Goal: Task Accomplishment & Management: Complete application form

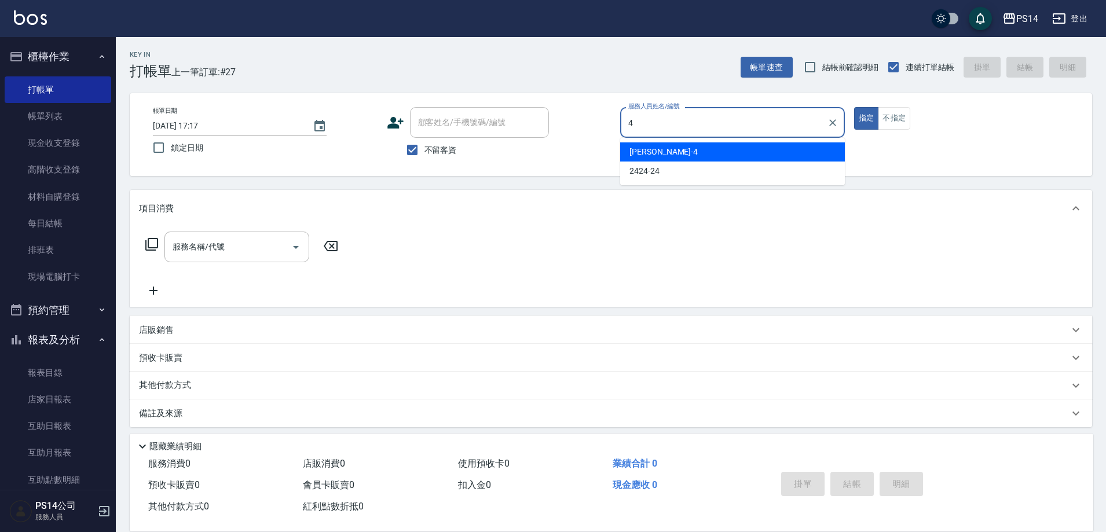
type input "[PERSON_NAME]-4"
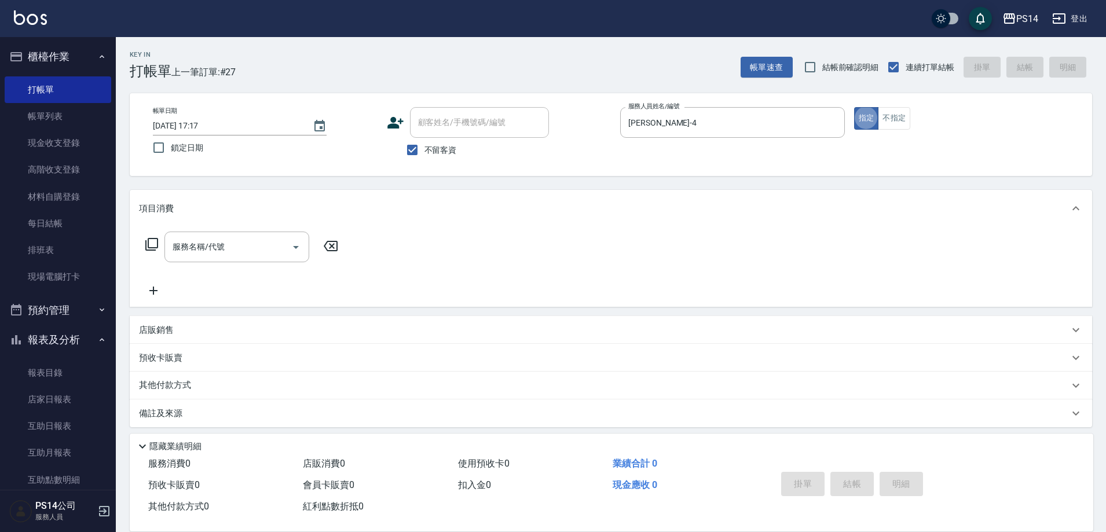
type button "true"
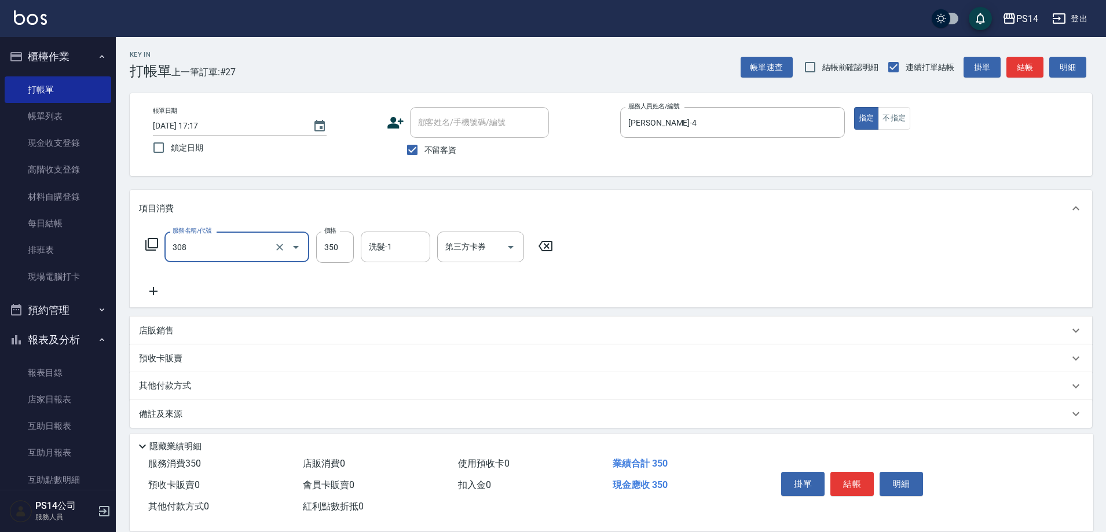
type input "洗+剪(308)"
type input "顏誼婷-26"
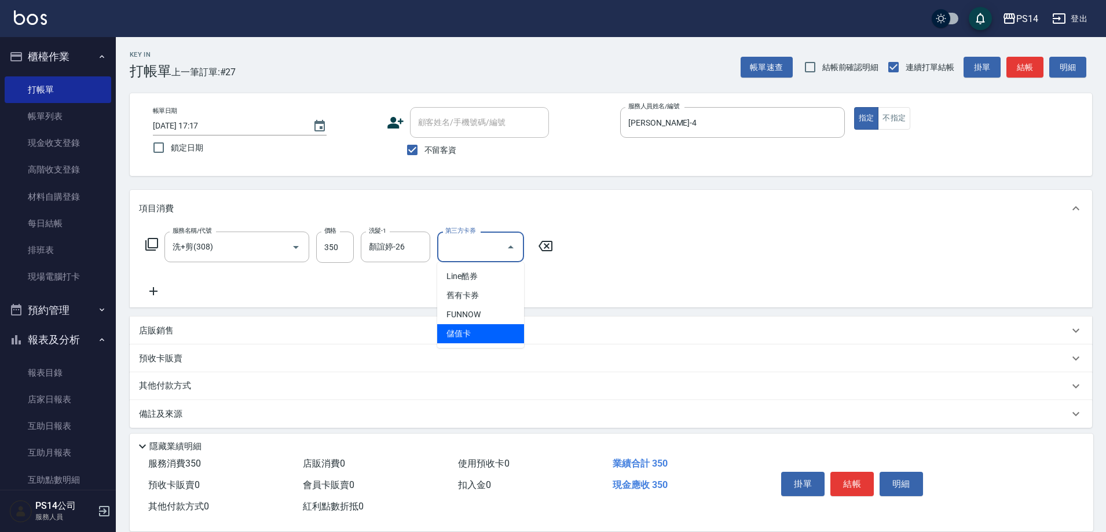
type input "儲值卡"
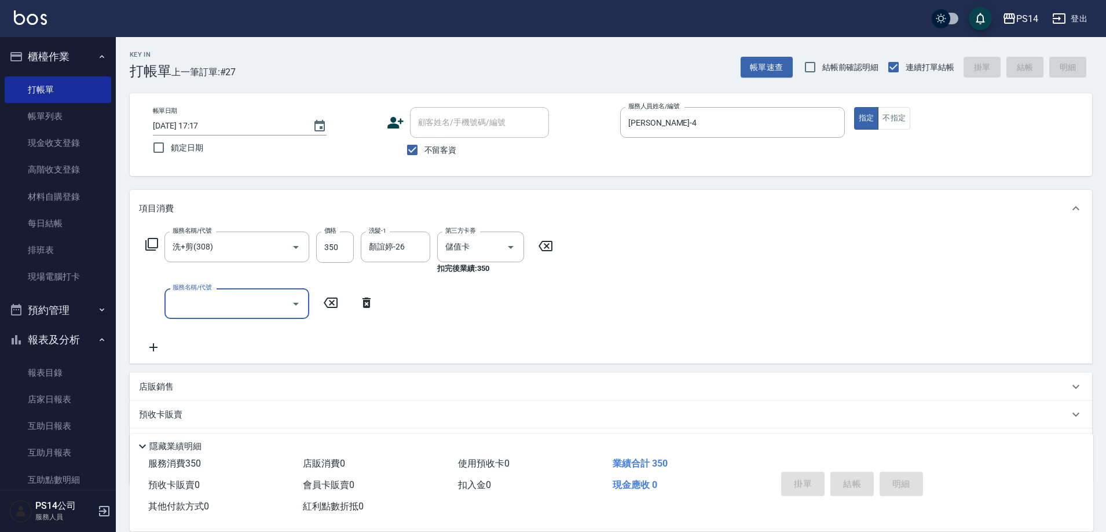
type input "[DATE] 18:21"
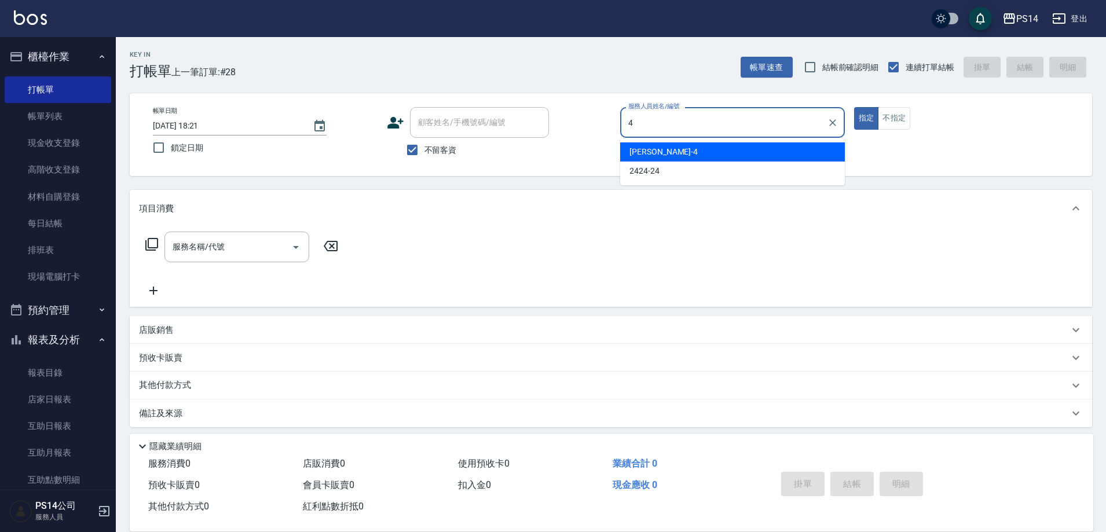
type input "[PERSON_NAME]-4"
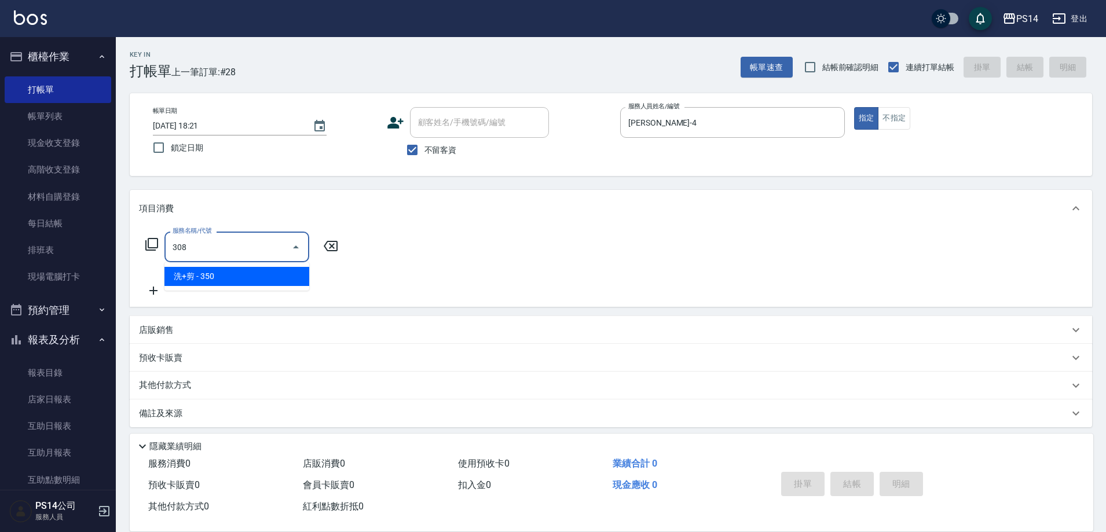
type input "洗+剪(308)"
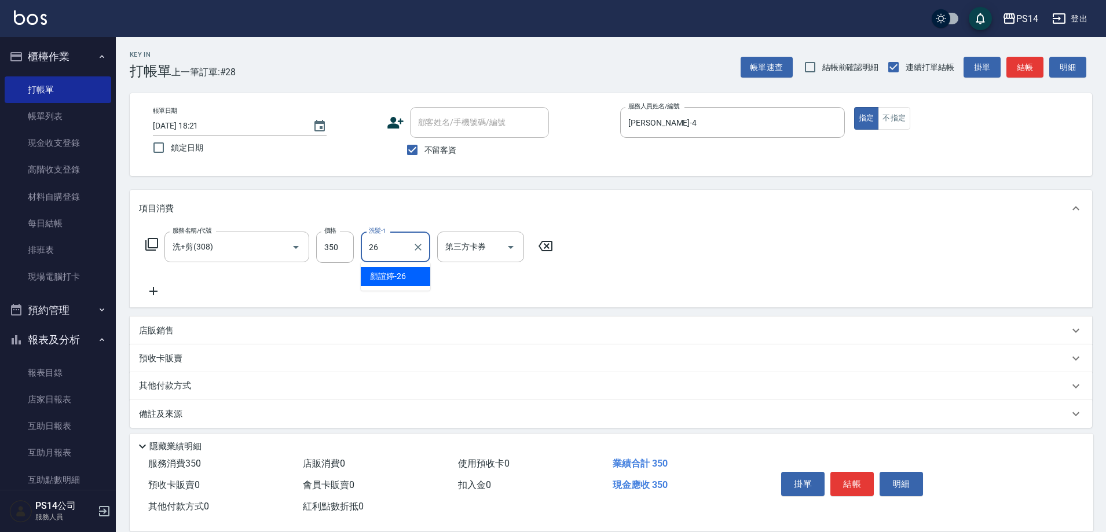
type input "顏誼婷-26"
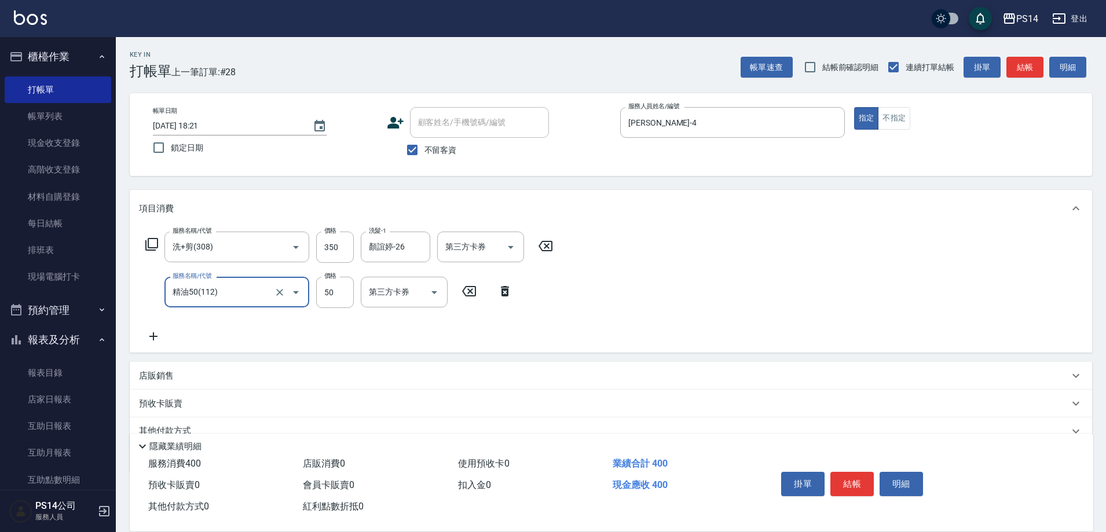
type input "精油50(112)"
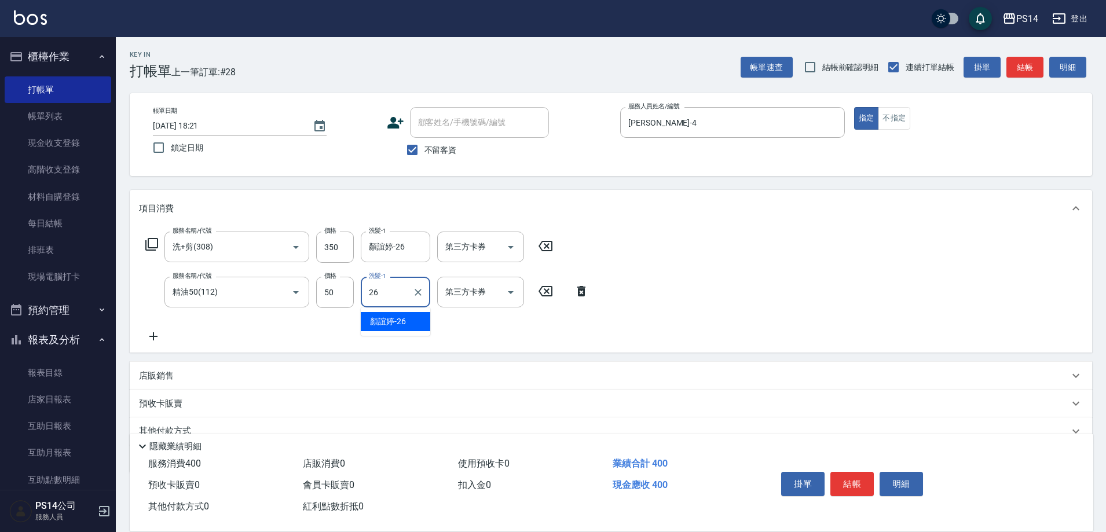
type input "顏誼婷-26"
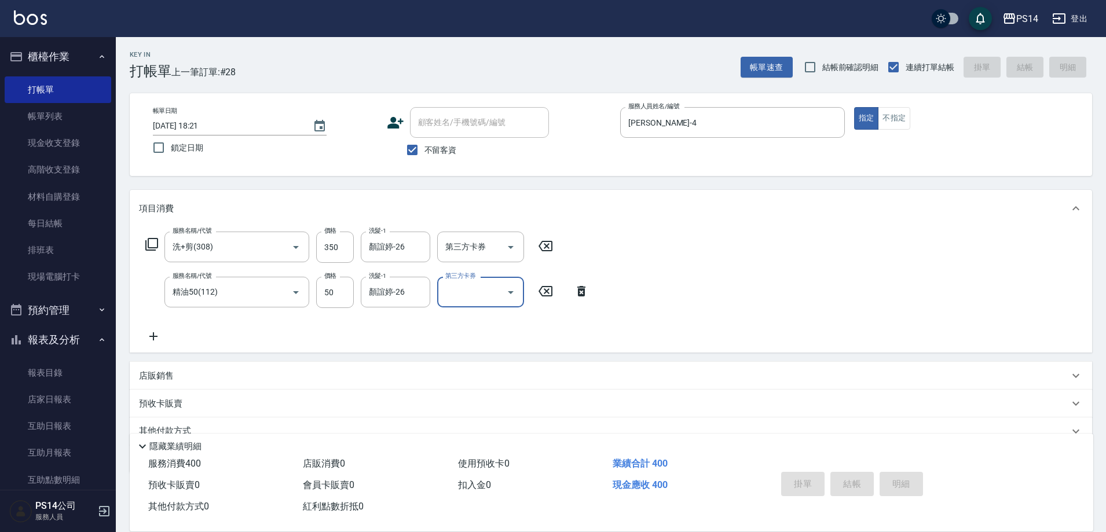
type input "[DATE] 18:31"
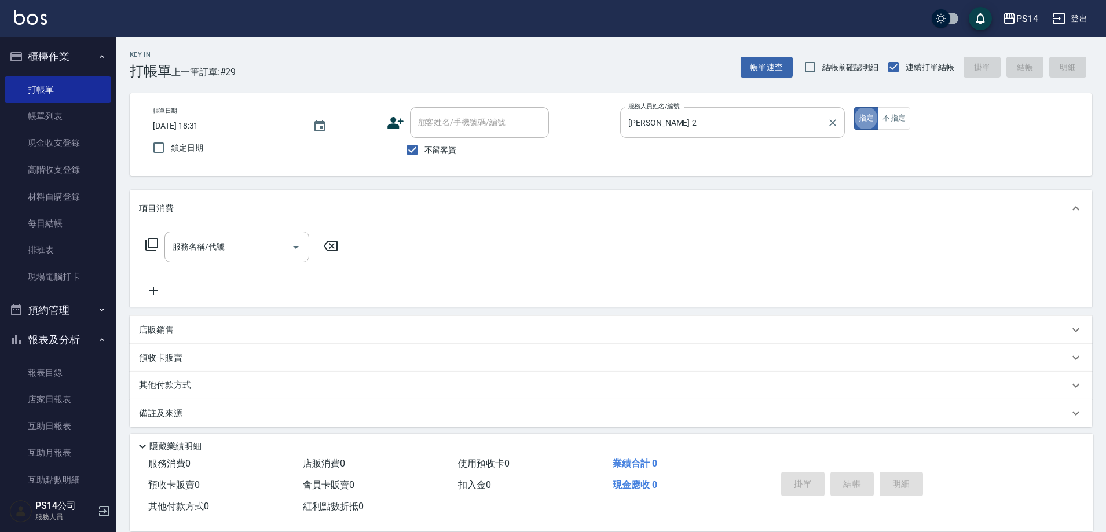
click at [725, 130] on input "[PERSON_NAME]-2" at bounding box center [724, 122] width 197 height 20
type input "張"
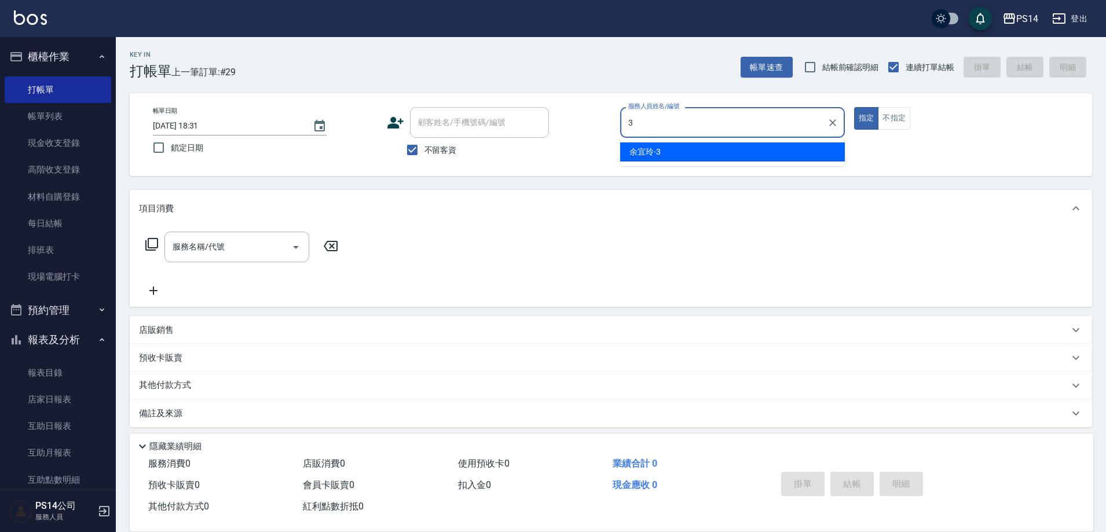
type input "余宜玲-3"
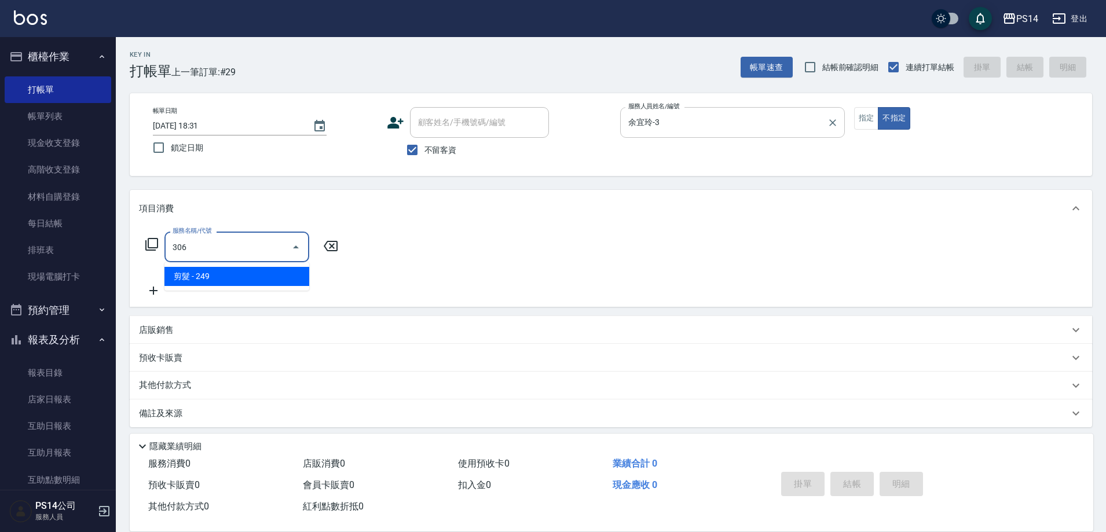
type input "剪髮(306)"
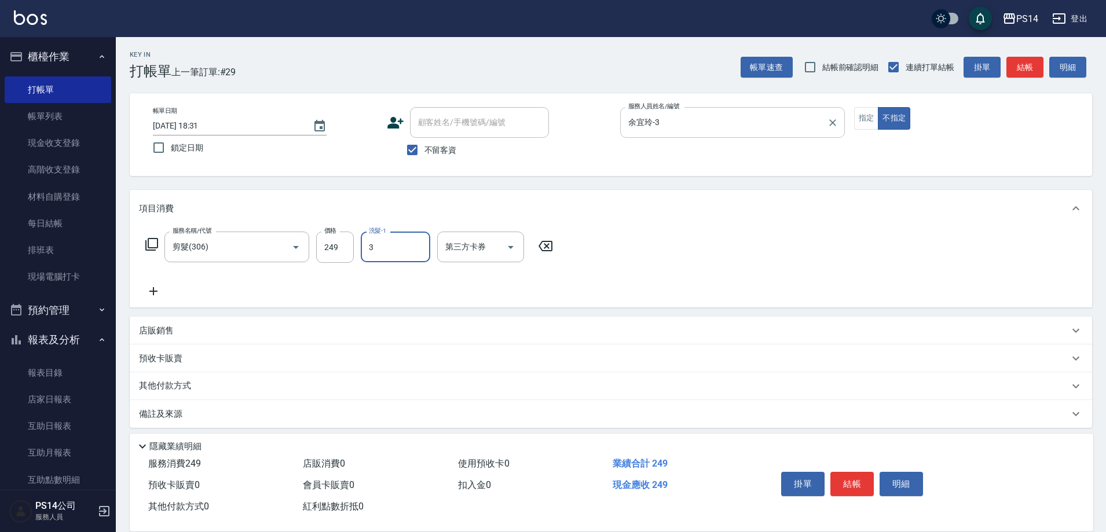
type input "余宜玲-3"
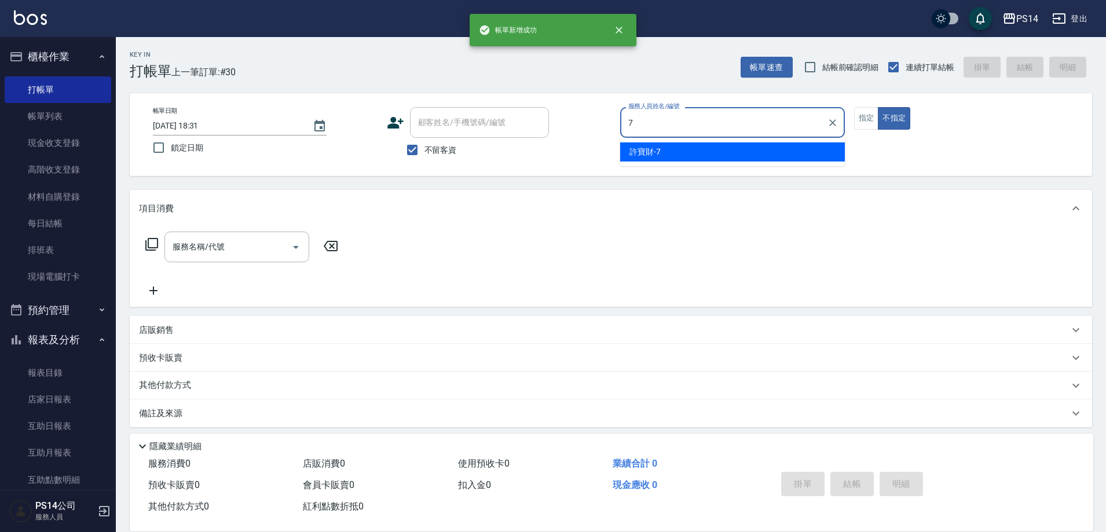
type input "許寶財-7"
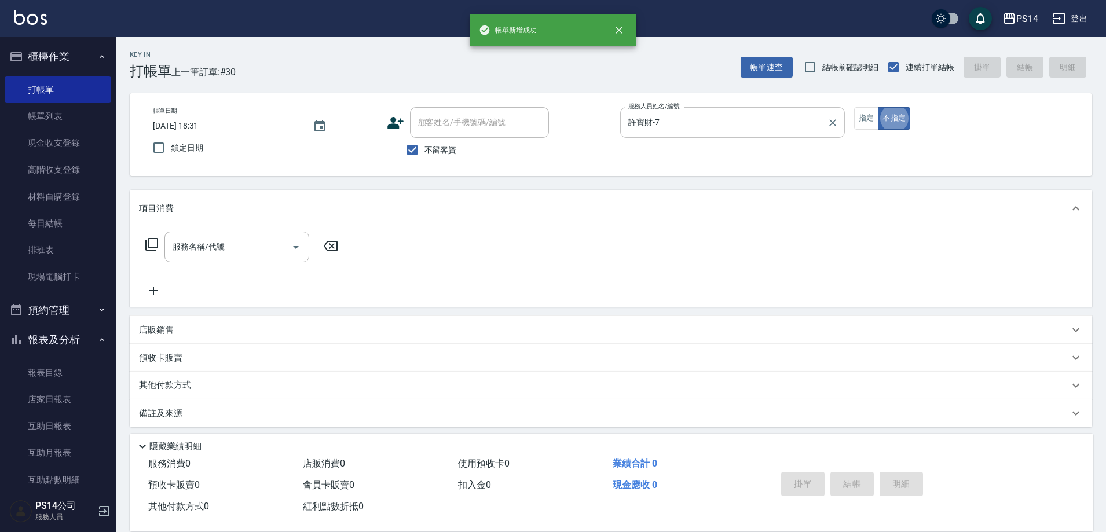
type button "false"
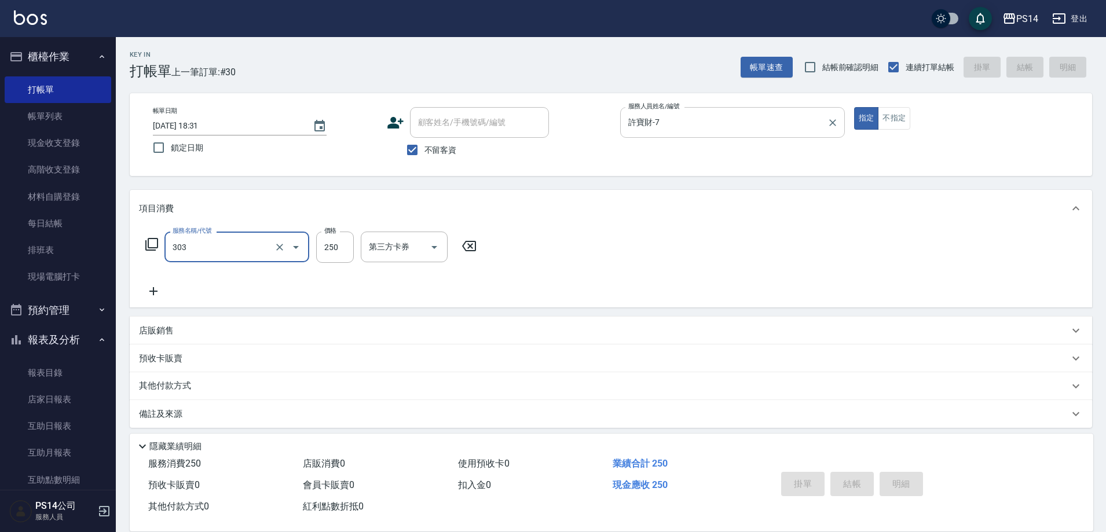
type input "303"
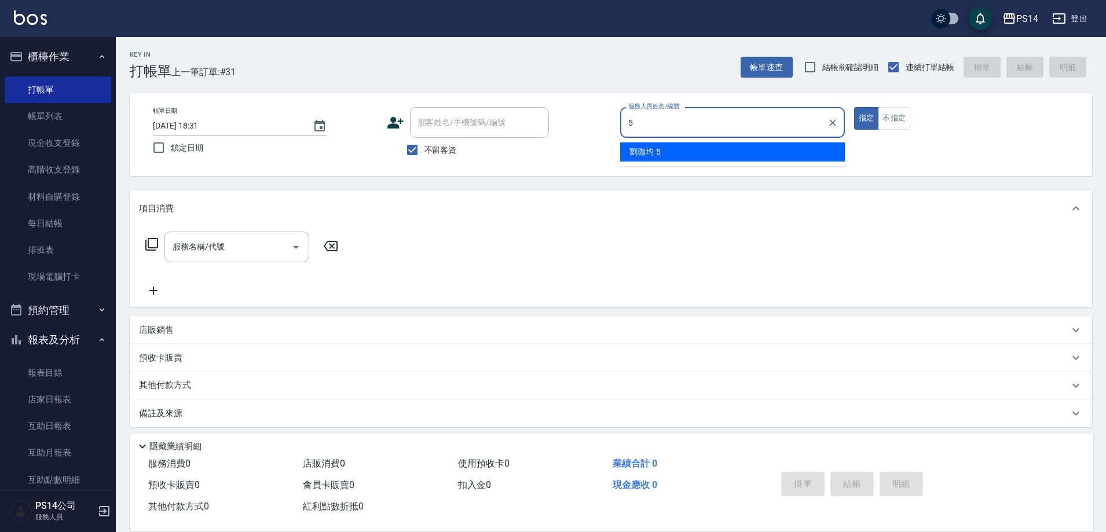
type input "[PERSON_NAME]-5"
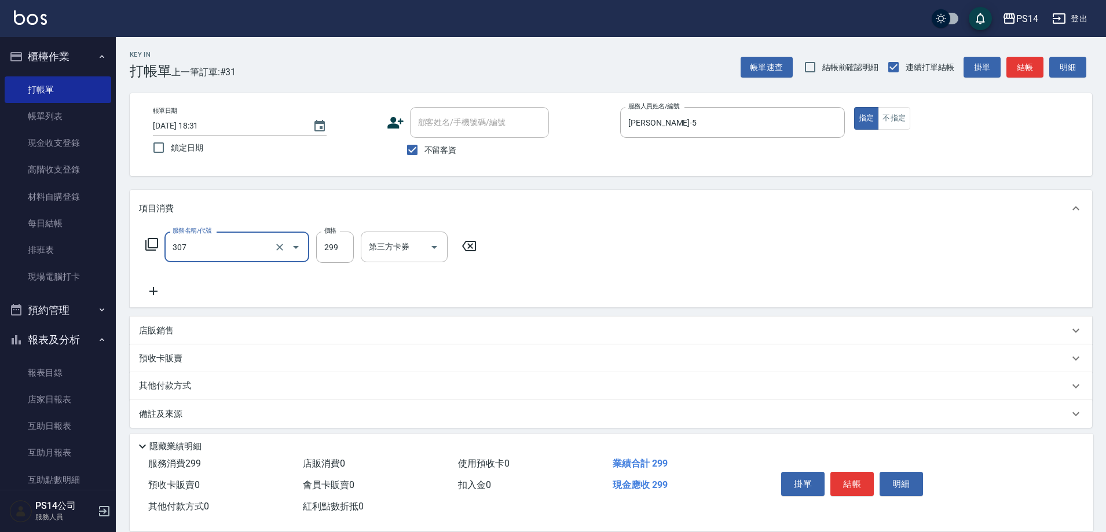
type input "剪髮(307)"
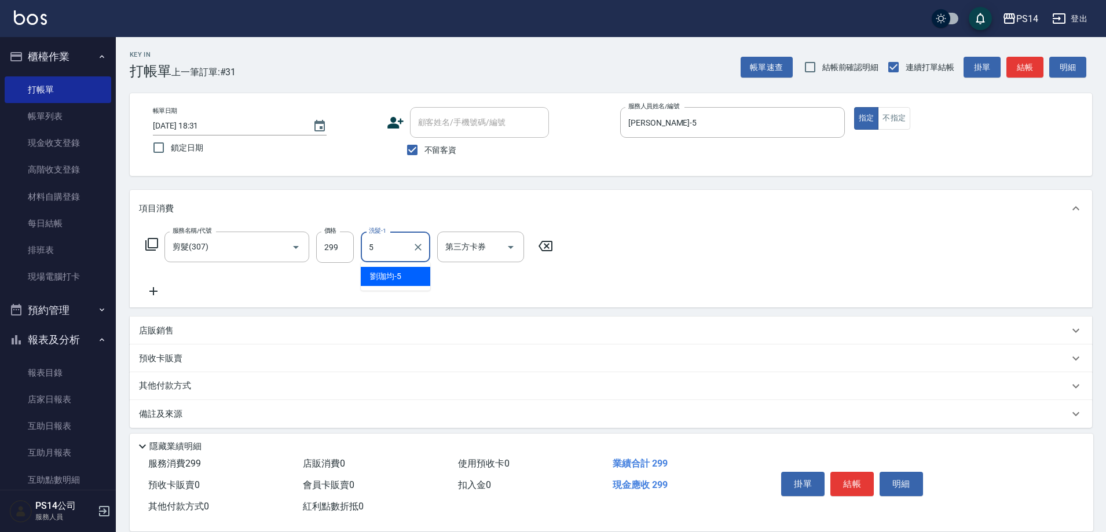
type input "[PERSON_NAME]-5"
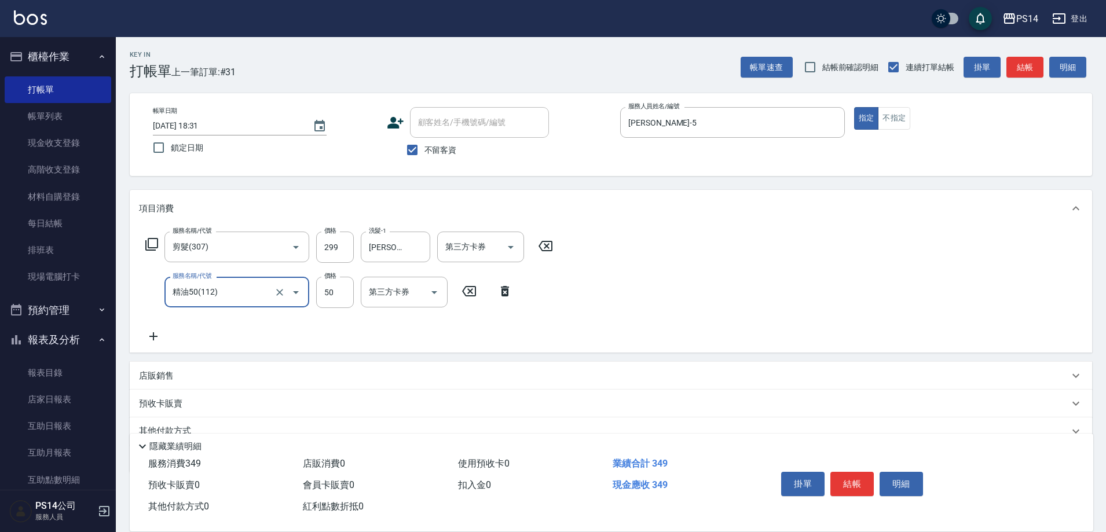
type input "精油50(112)"
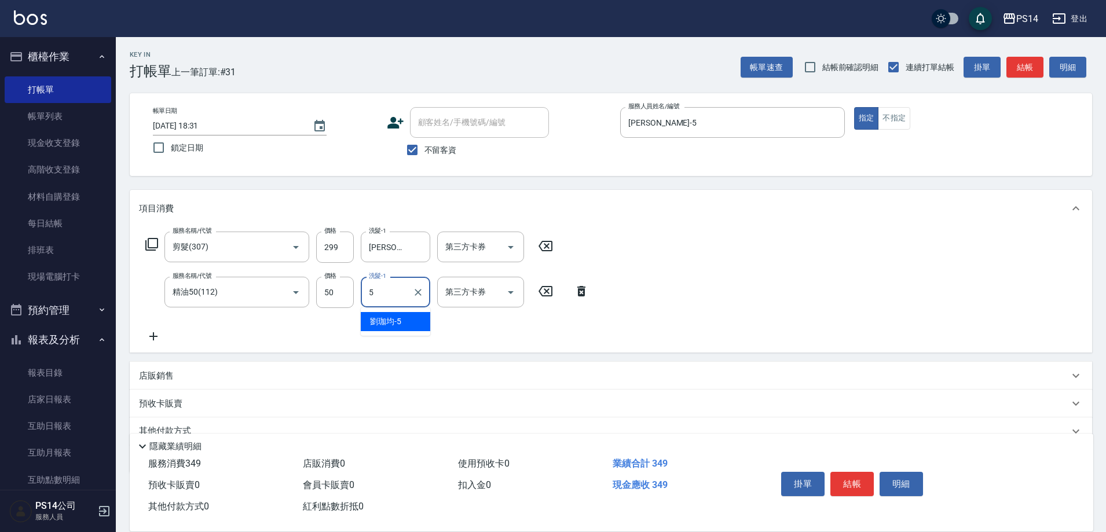
type input "[PERSON_NAME]-5"
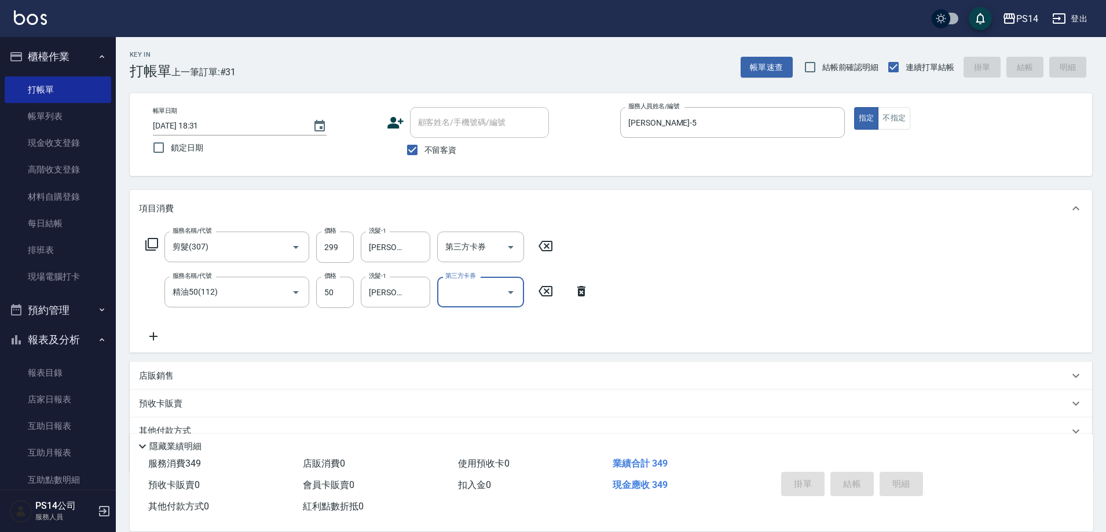
type input "[DATE] 18:32"
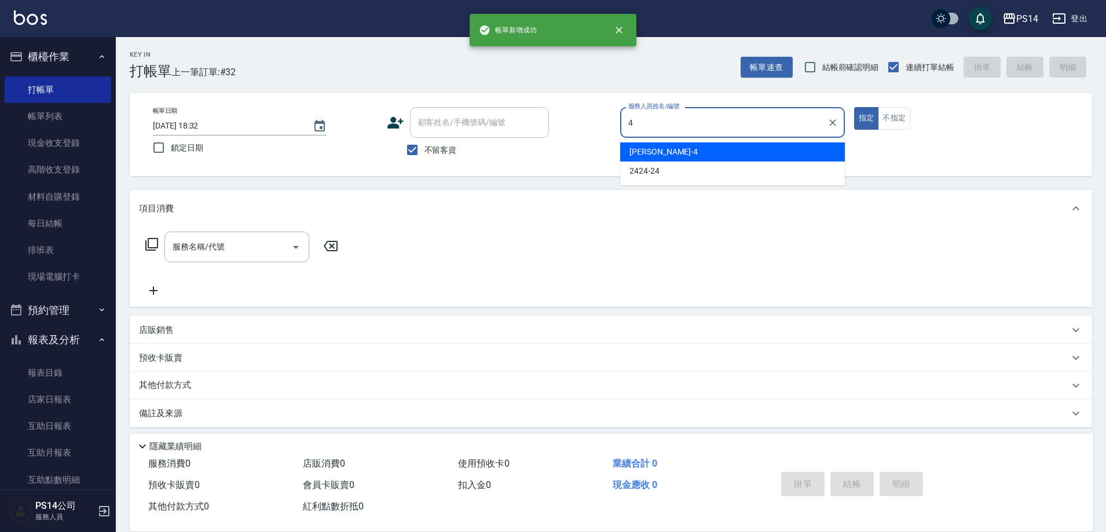
type input "[PERSON_NAME]-4"
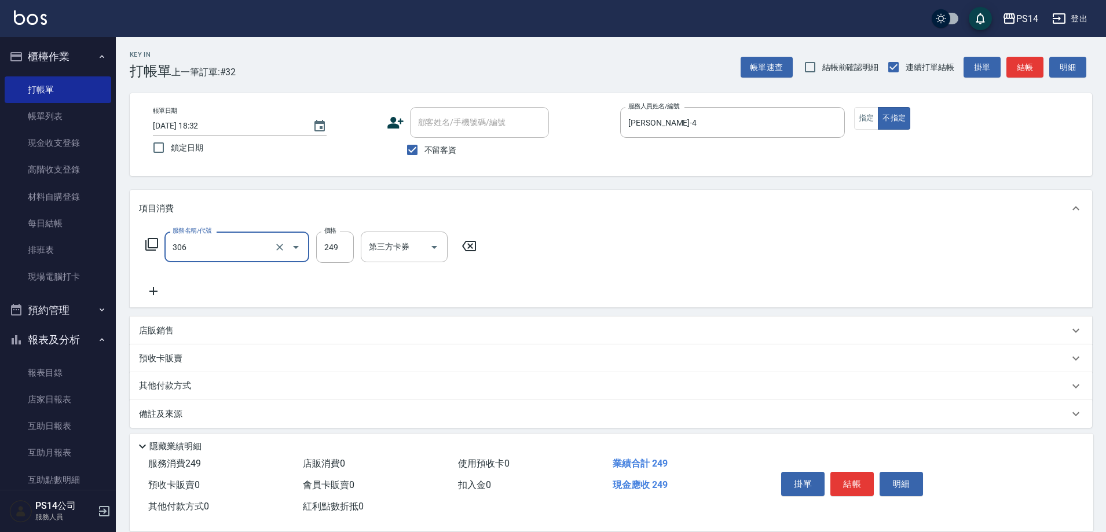
type input "剪髮(306)"
type input "顏誼婷-26"
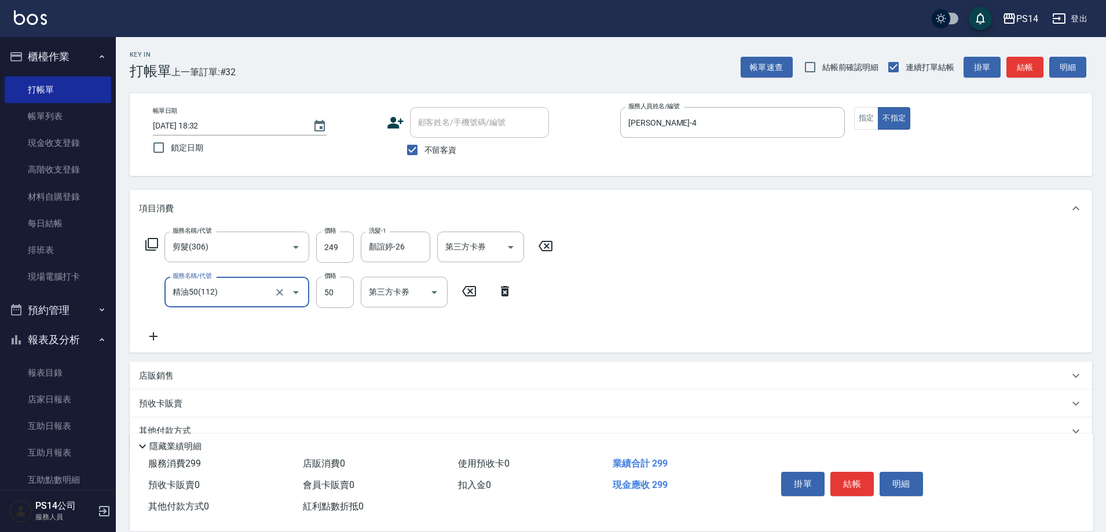
type input "精油50(112)"
type input "50"
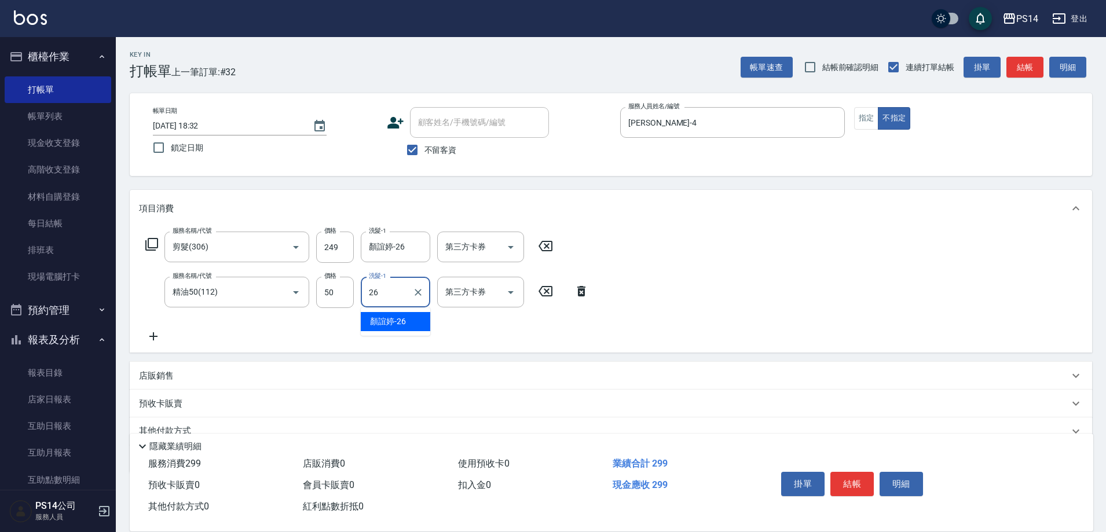
type input "顏誼婷-26"
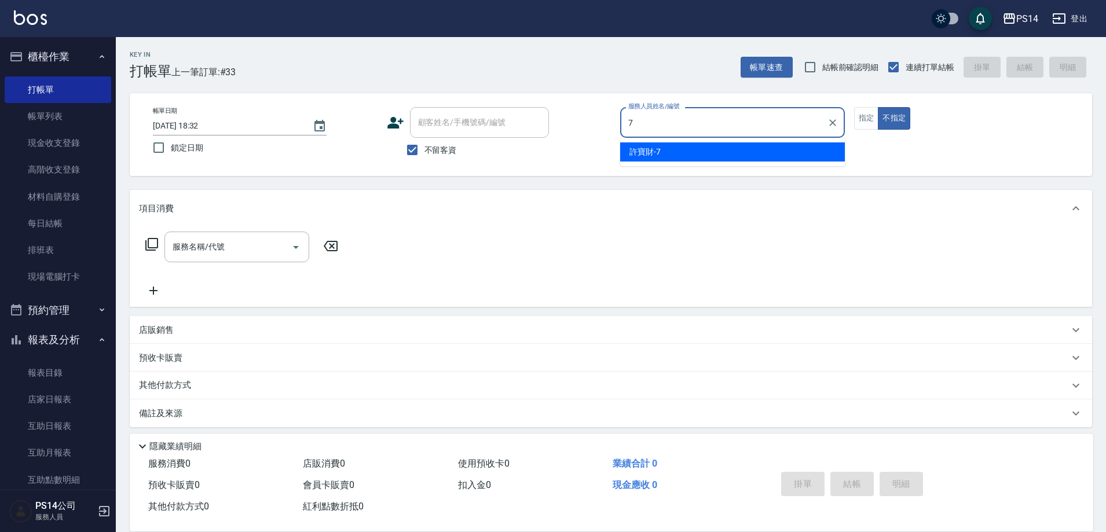
type input "許寶財-7"
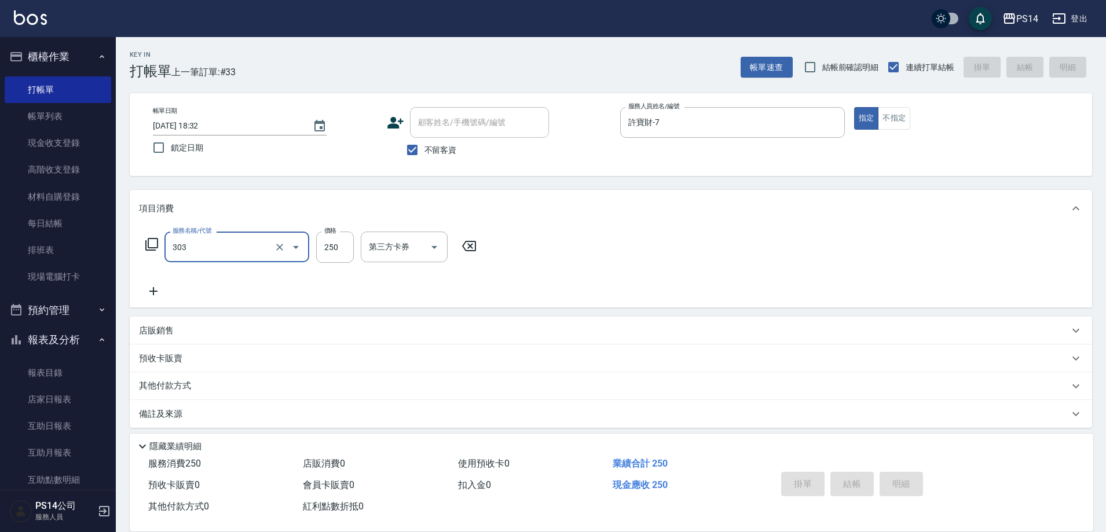
type input "303"
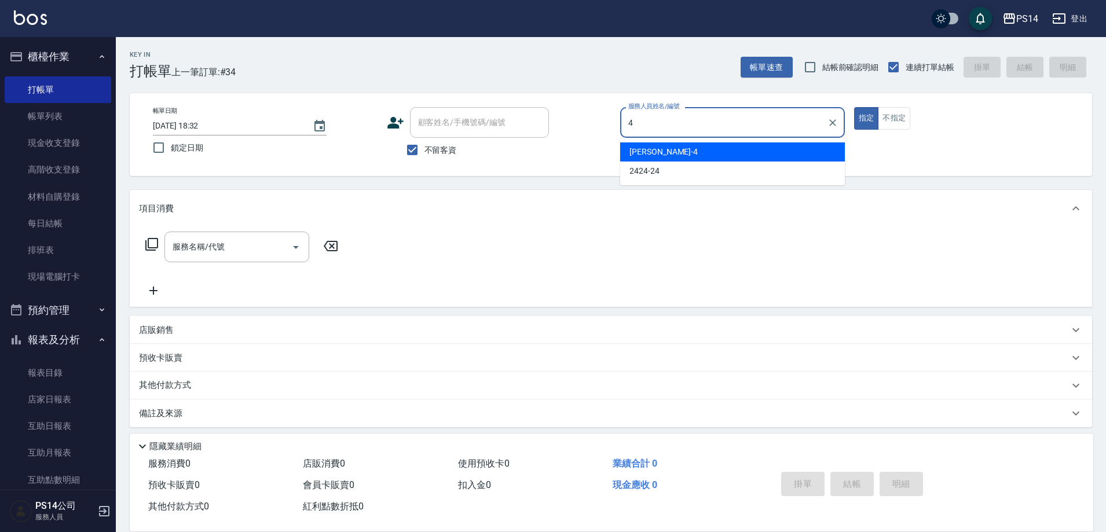
type input "[PERSON_NAME]-4"
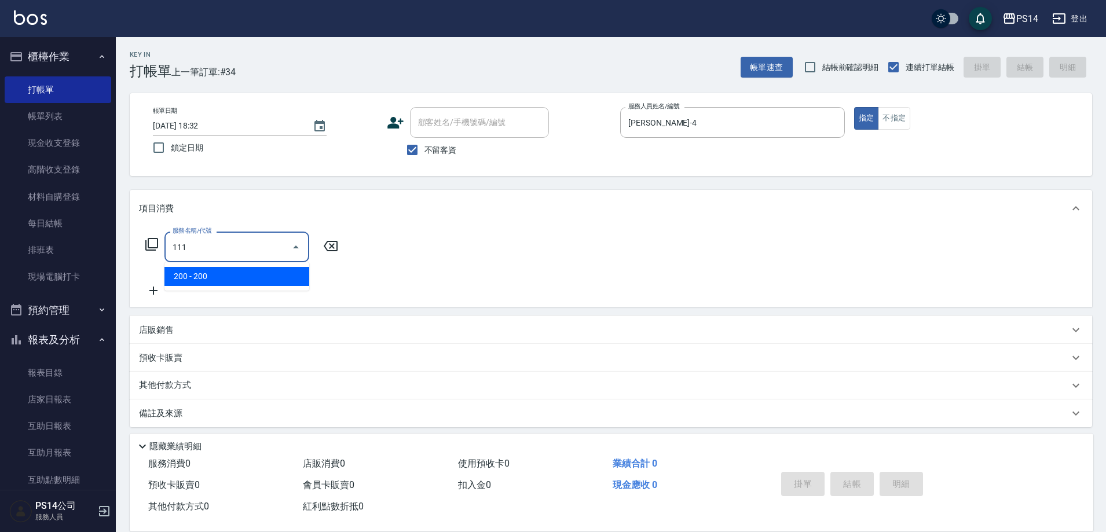
type input "200(111)"
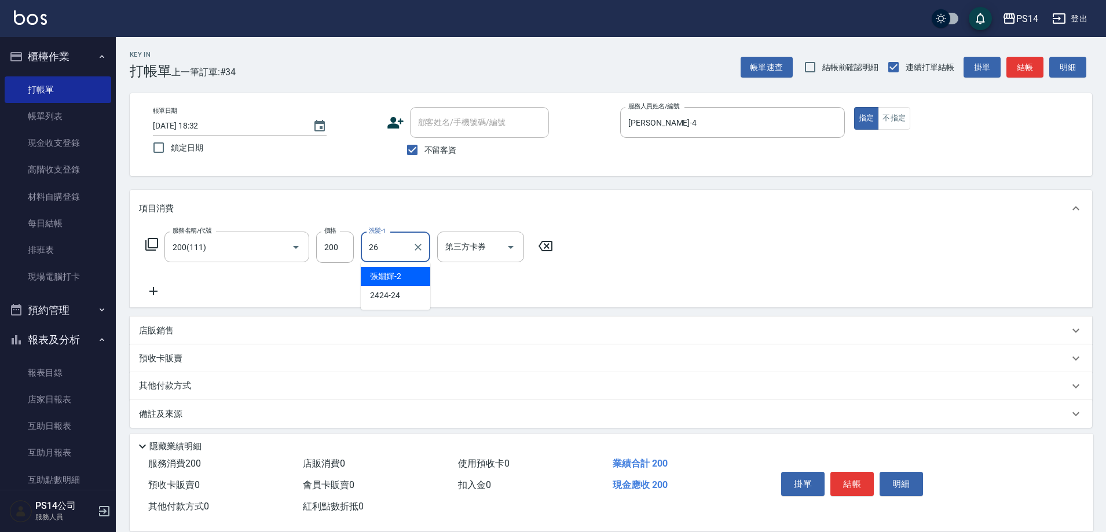
type input "顏誼婷-26"
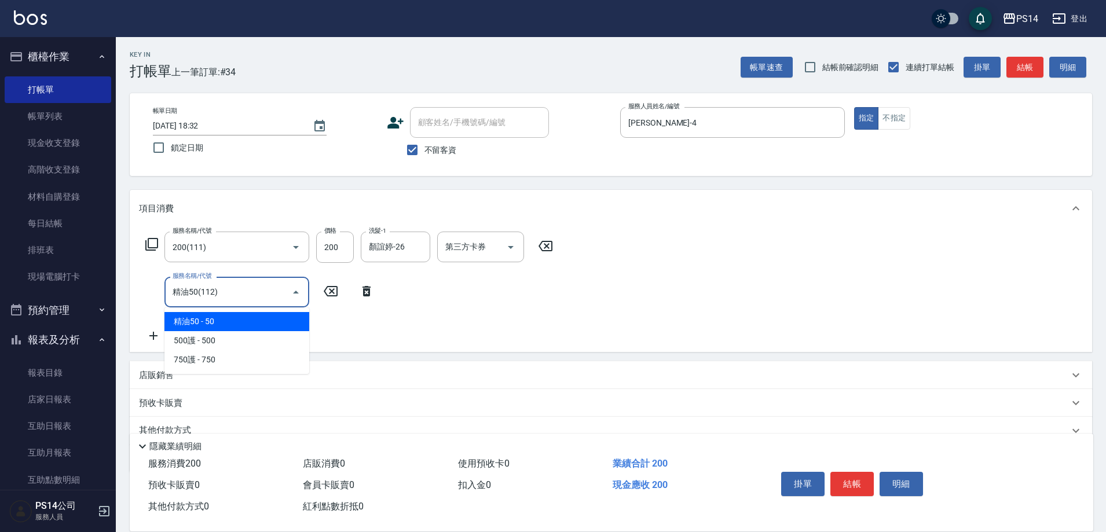
type input "精油50(112)"
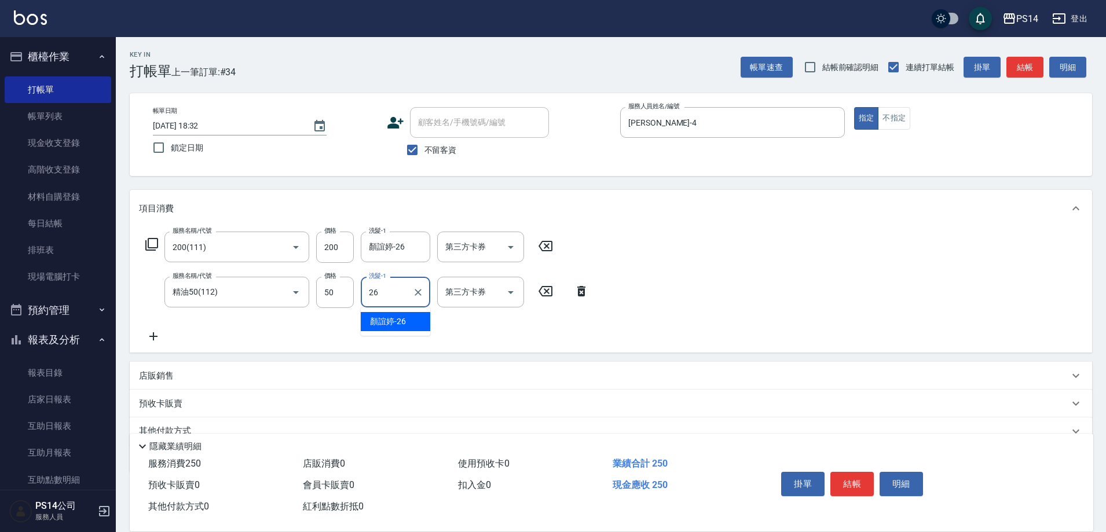
type input "顏誼婷-26"
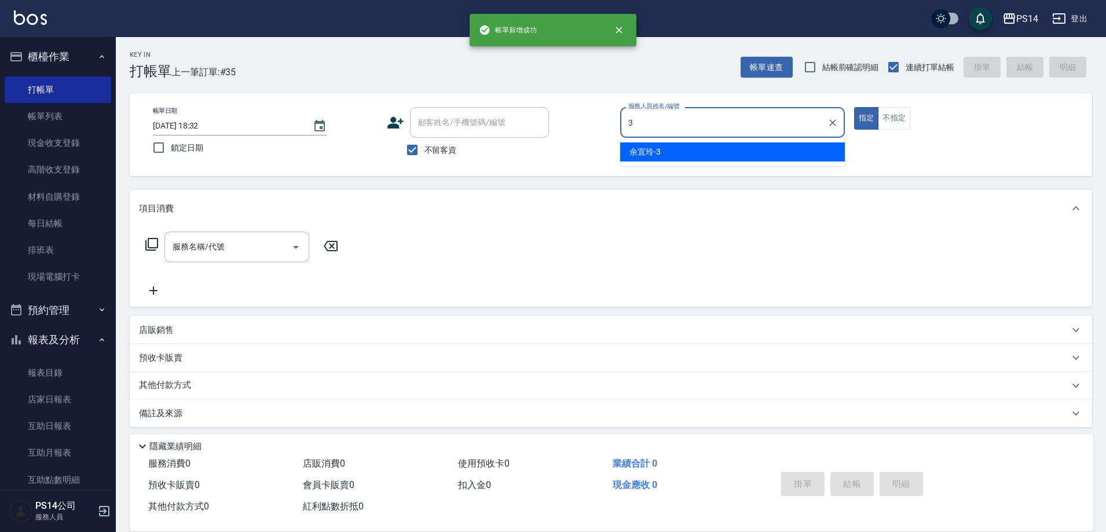
type input "余宜玲-3"
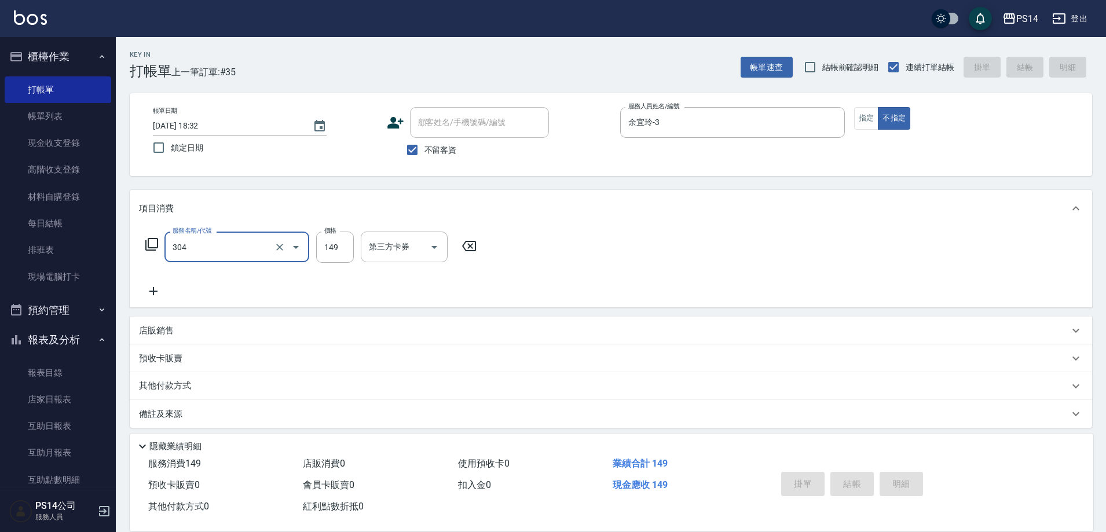
type input "304"
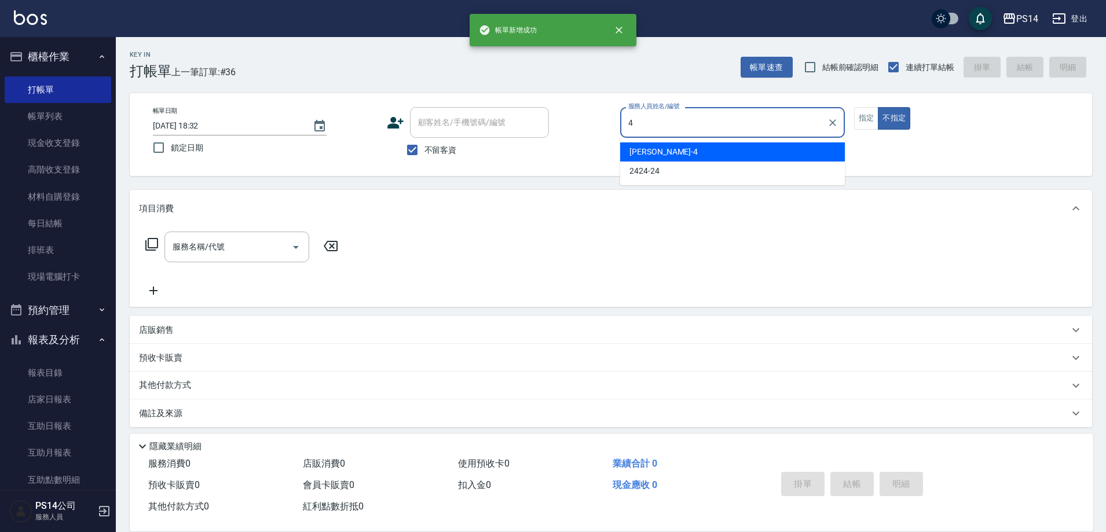
type input "[PERSON_NAME]-4"
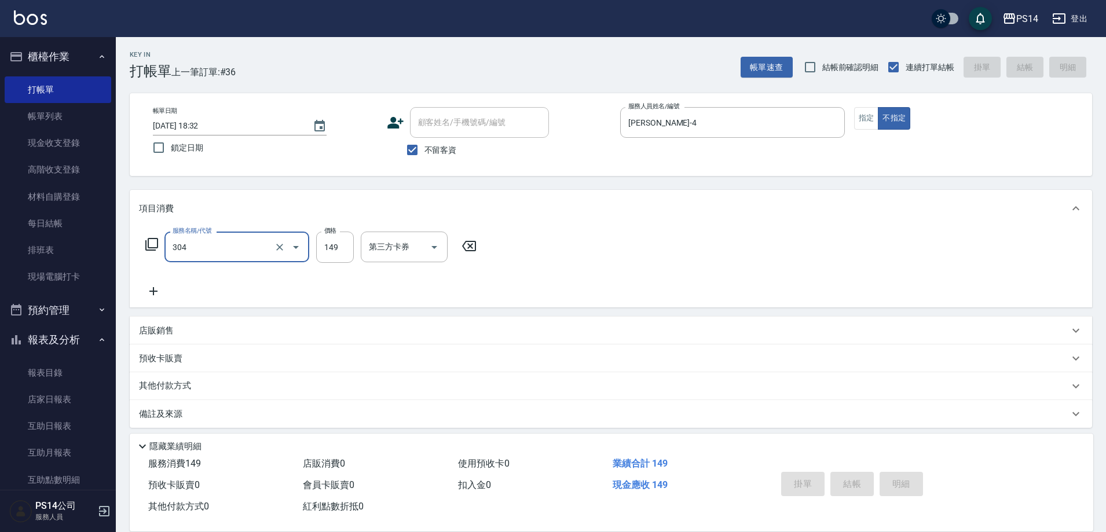
type input "304"
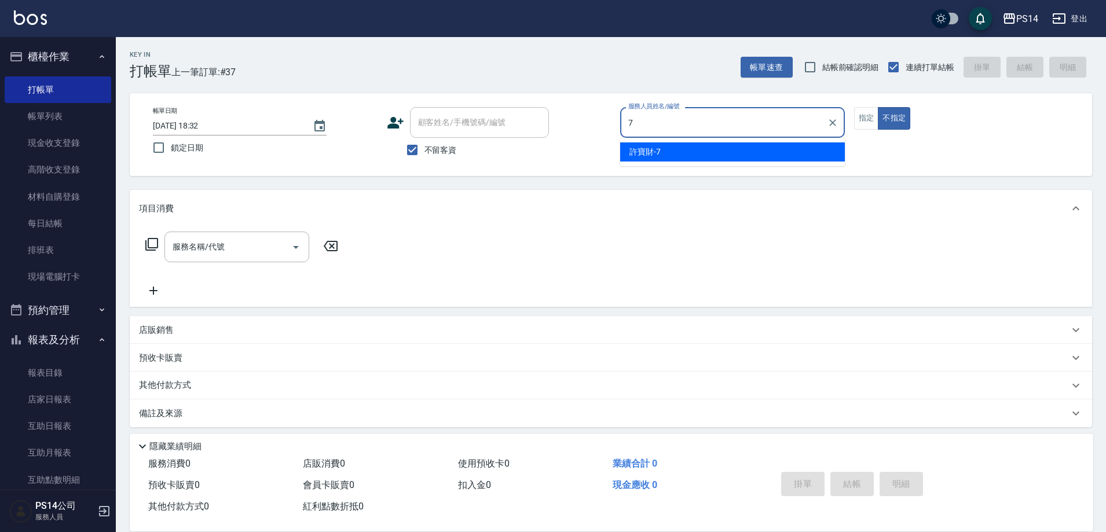
type input "許寶財-7"
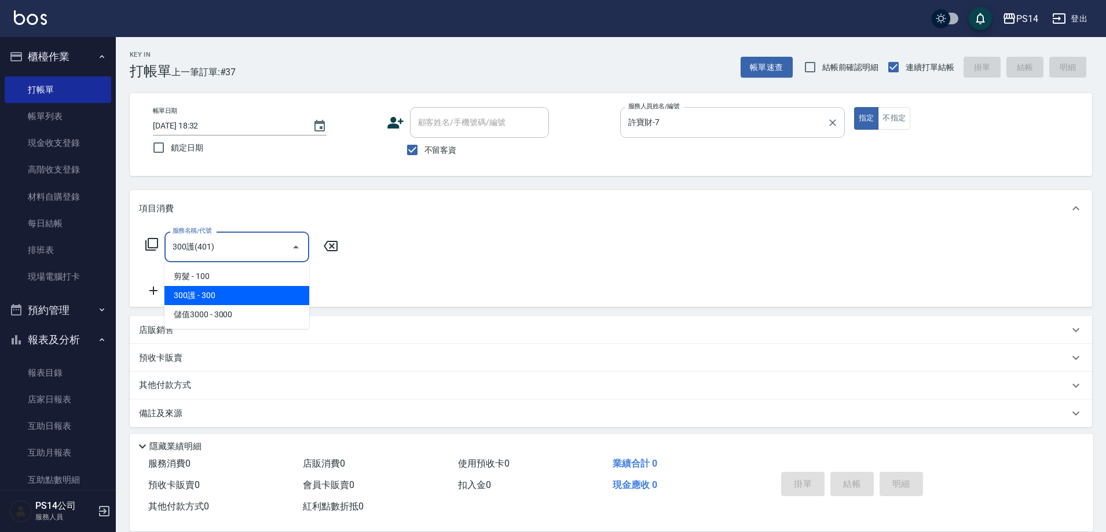
type input "300護(401)"
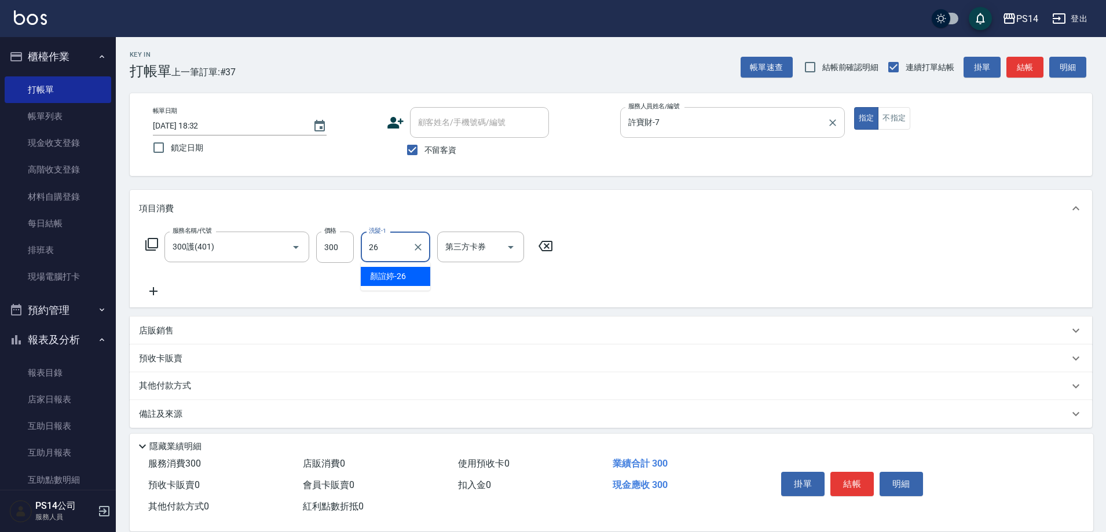
type input "顏誼婷-26"
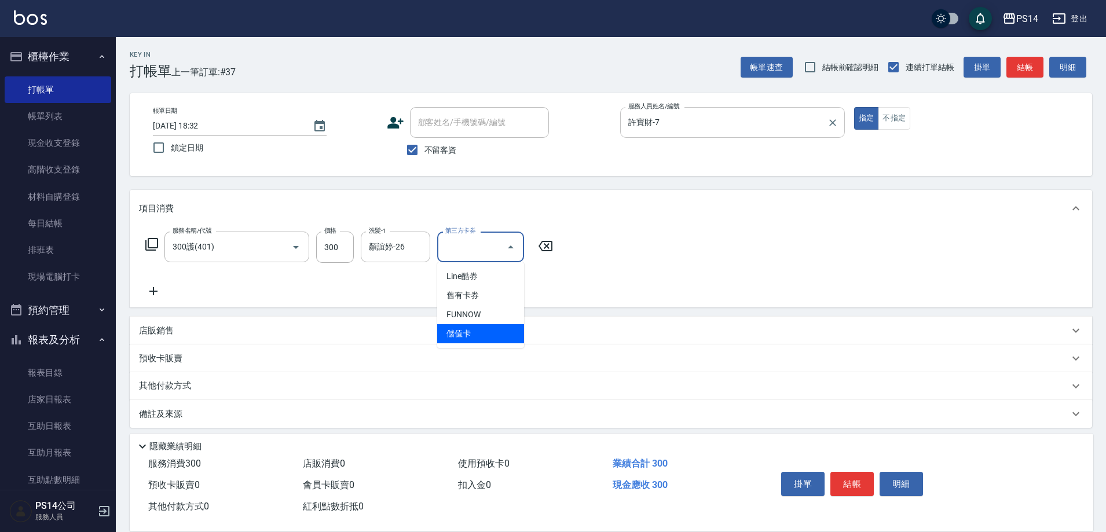
type input "儲值卡"
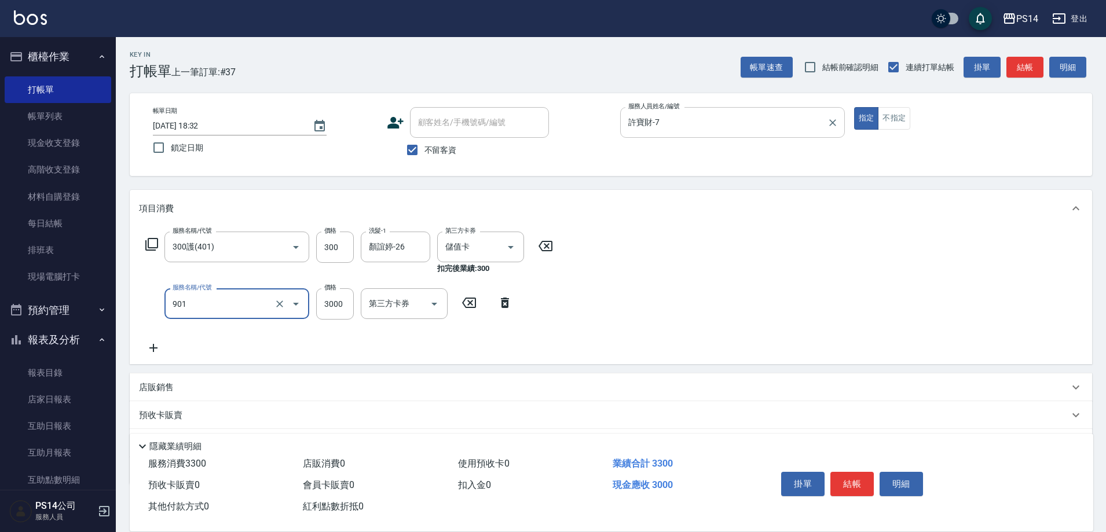
type input "儲值3000(901)"
type input "1000"
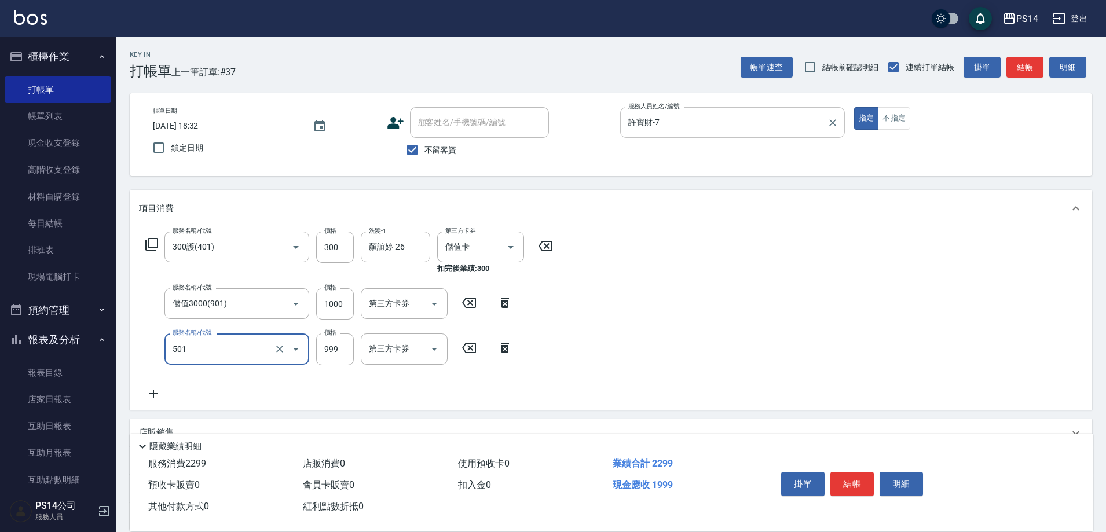
type input "染髮(501)"
type input "1200"
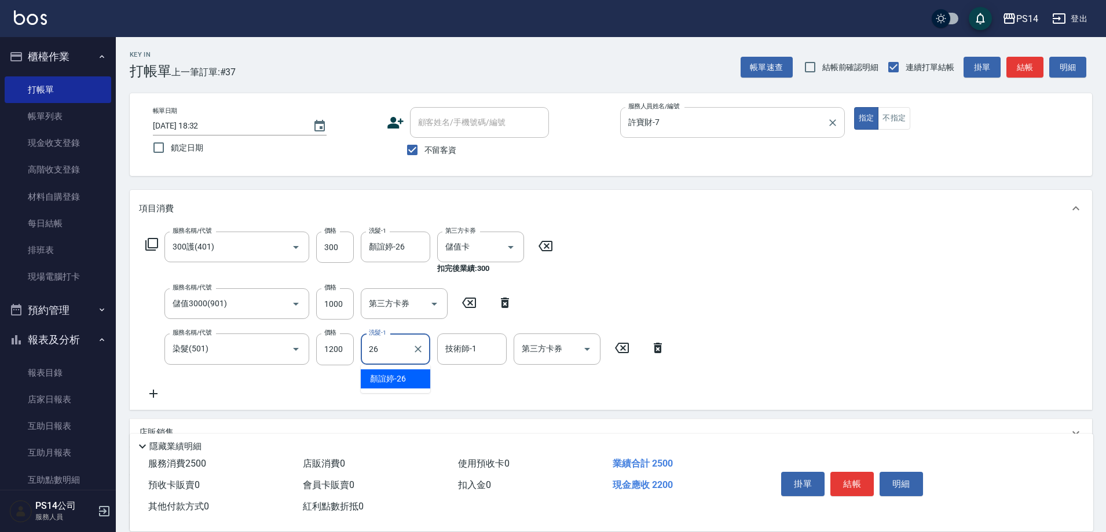
type input "顏誼婷-26"
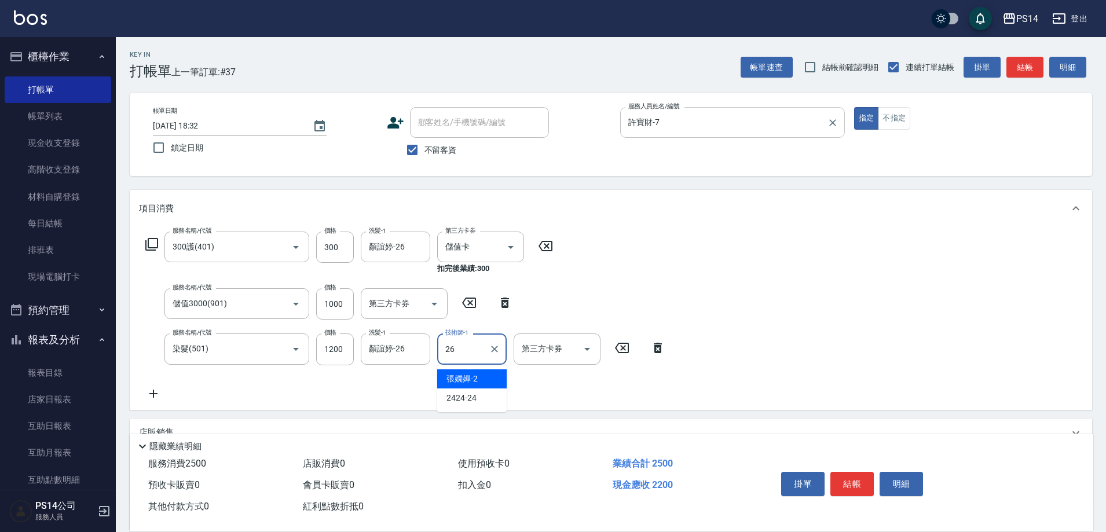
type input "顏誼婷-26"
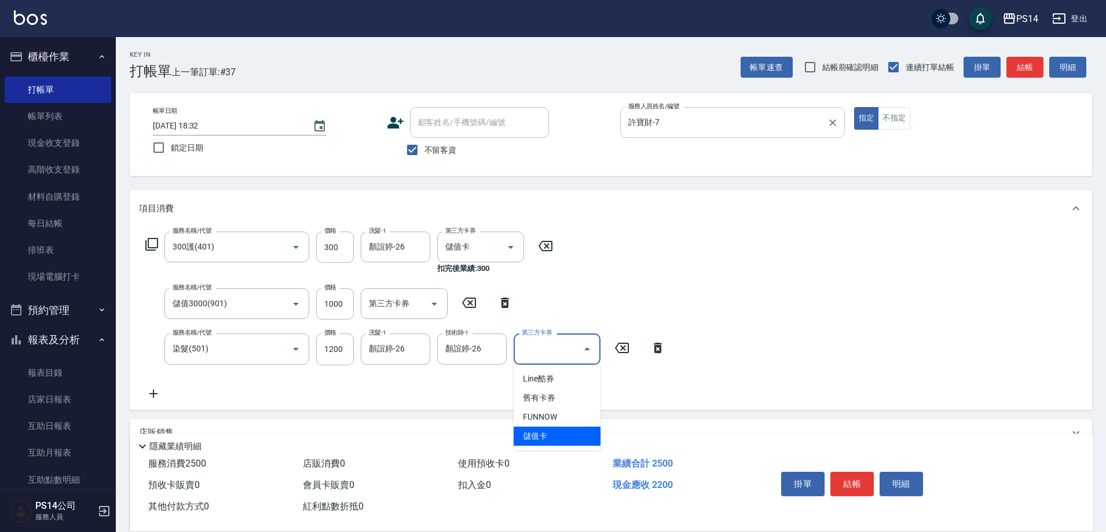
type input "儲值卡"
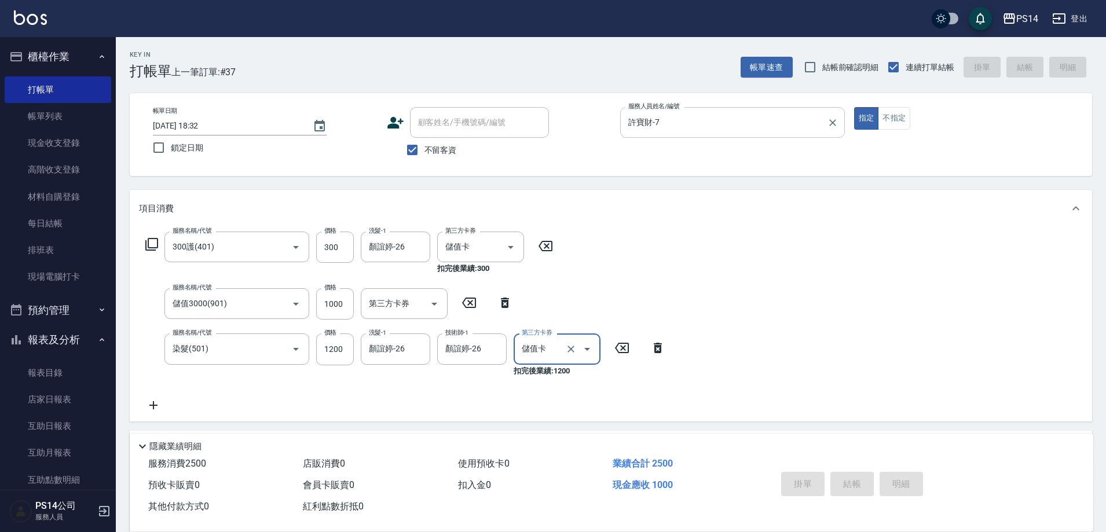
type input "[DATE] 18:36"
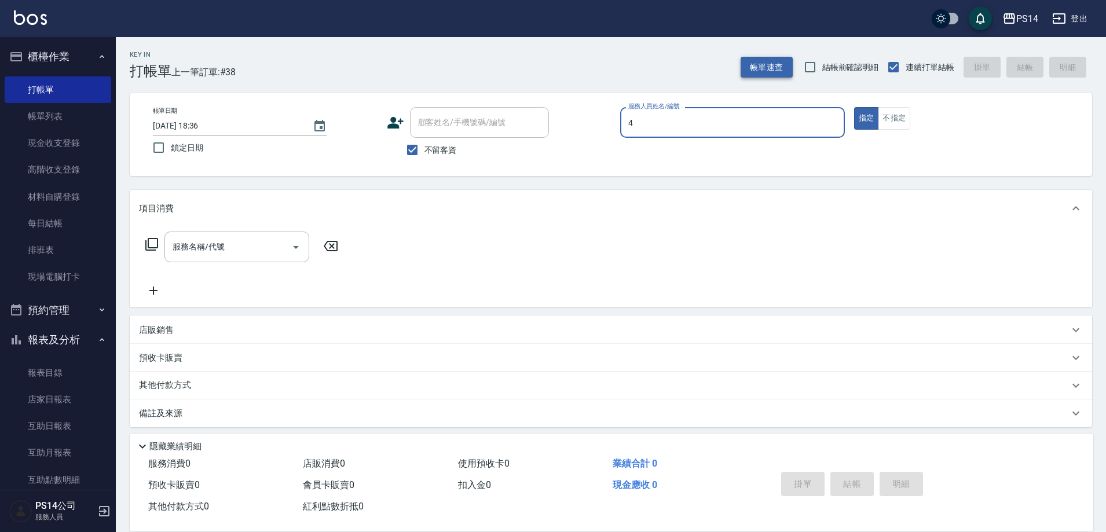
type input "[PERSON_NAME]-4"
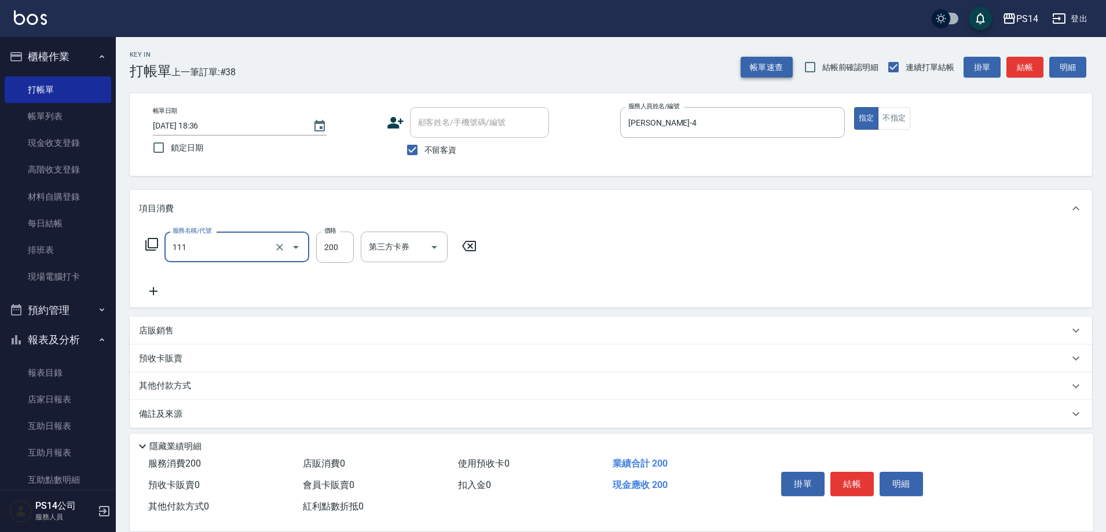
type input "200(111)"
type input "[PERSON_NAME]-5"
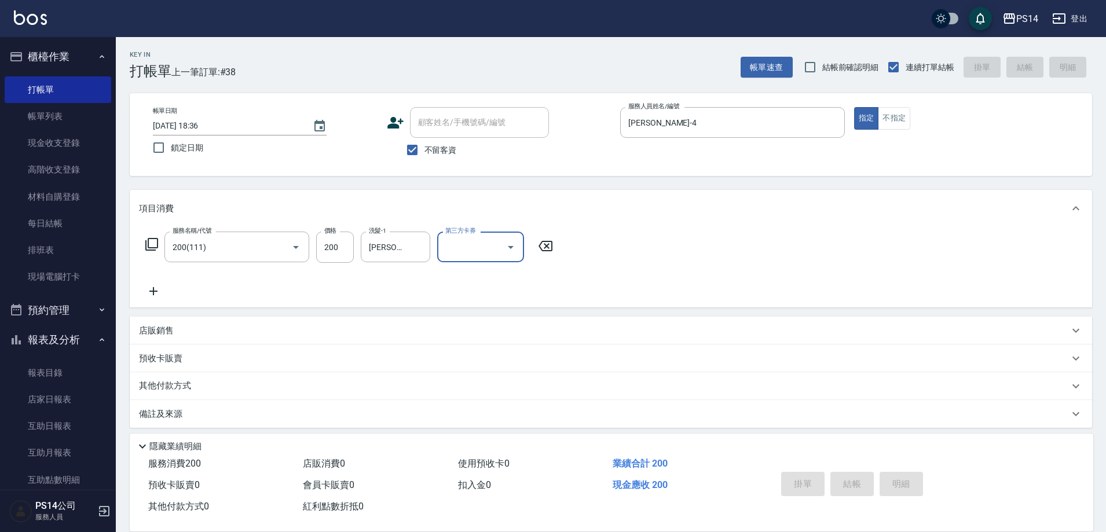
type input "[DATE] 18:41"
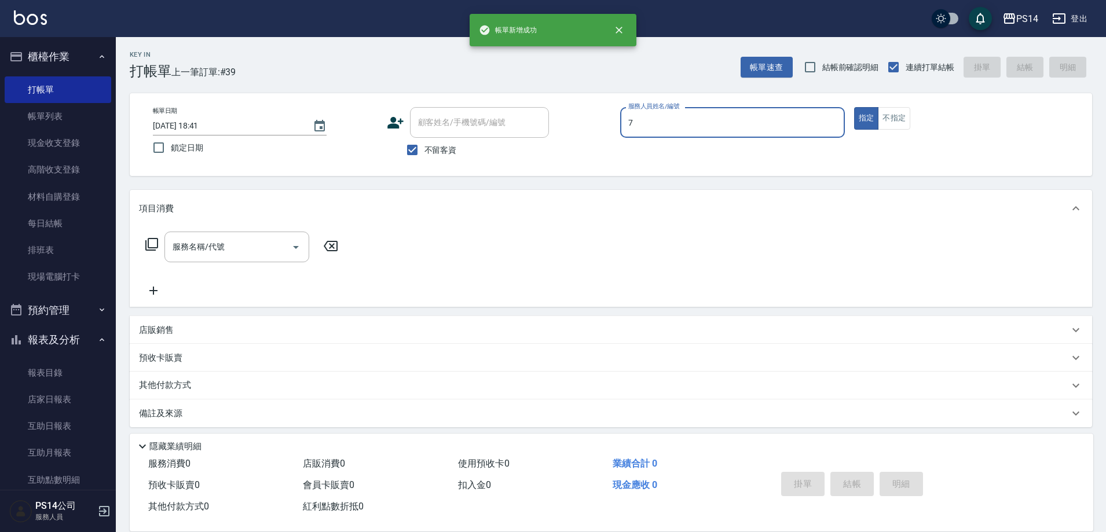
type input "許寶財-7"
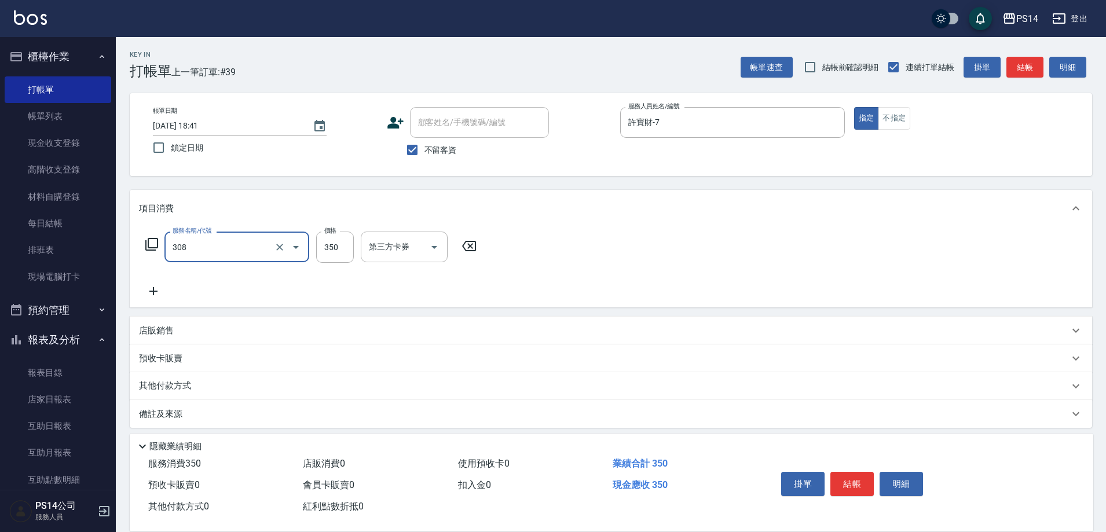
type input "洗+剪(308)"
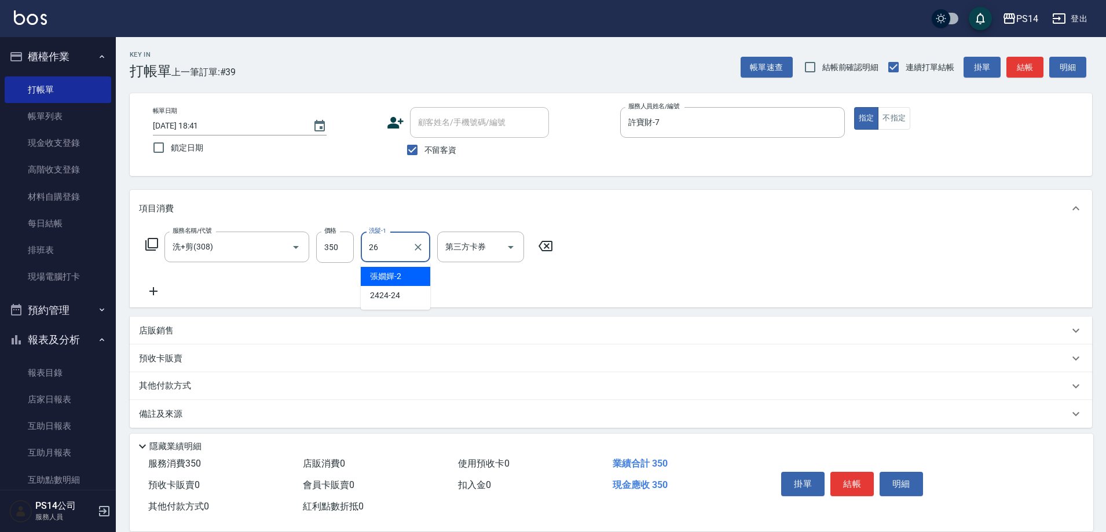
type input "顏誼婷-26"
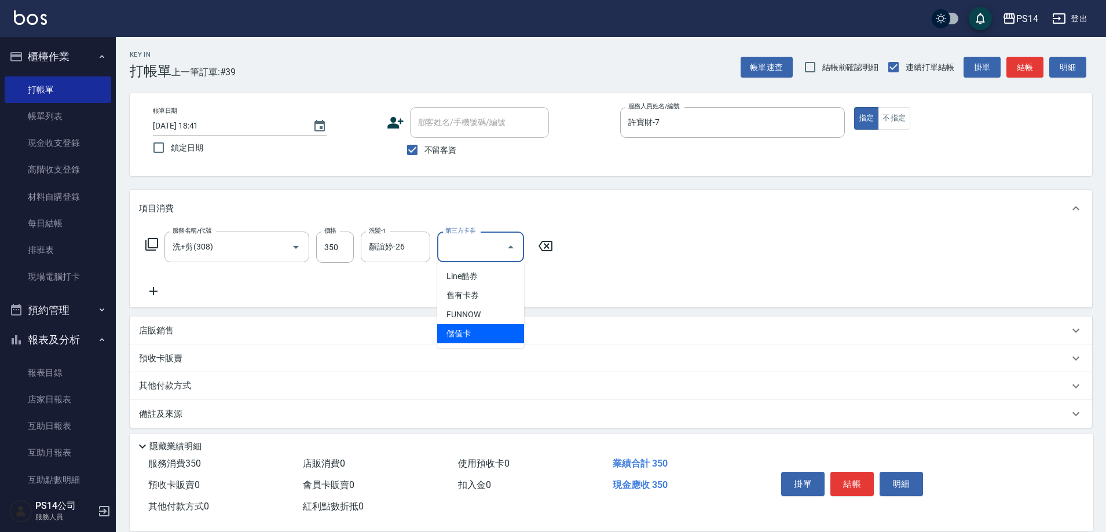
type input "儲值卡"
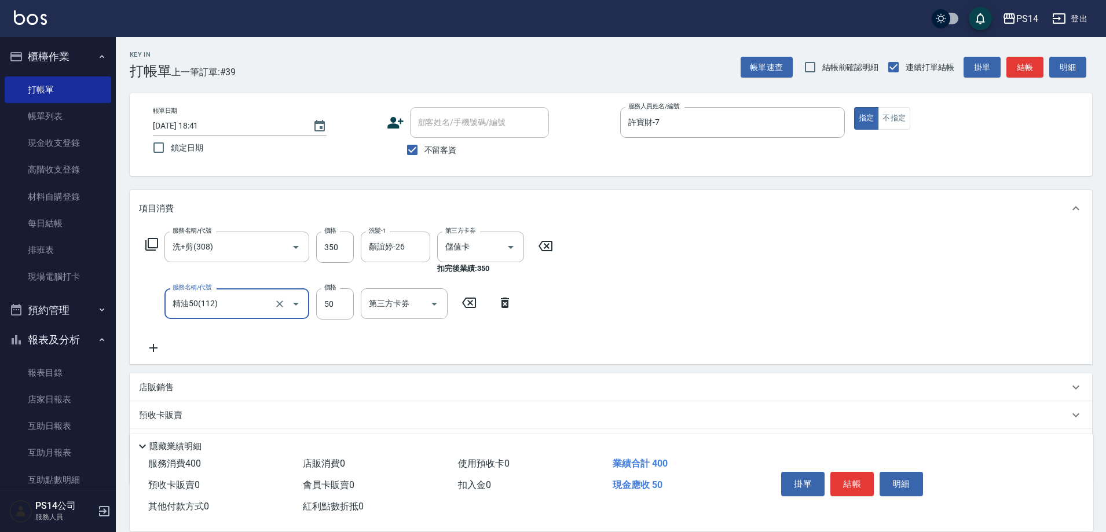
type input "精油50(112)"
type input "顏誼婷-26"
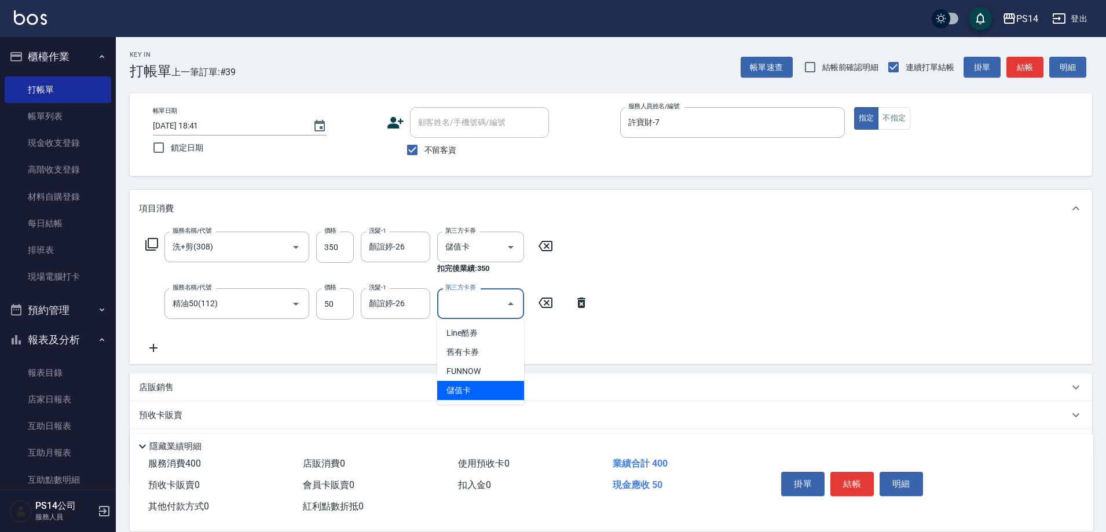
type input "儲值卡"
